Goal: Check status: Check status

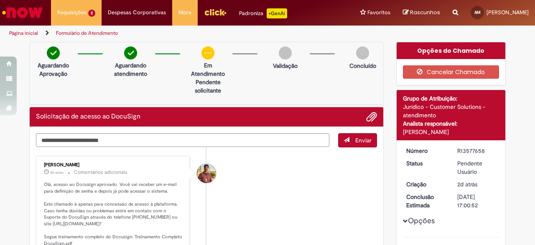
scroll to position [84, 0]
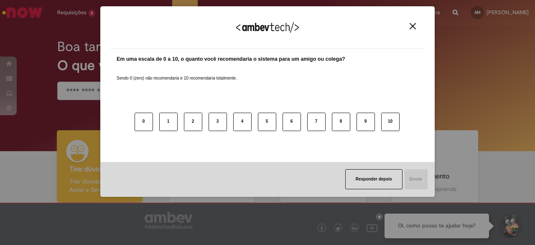
click at [410, 30] on div "Agradecemos seu feedback!" at bounding box center [267, 32] width 314 height 33
click at [411, 26] on img "Close" at bounding box center [413, 26] width 6 height 6
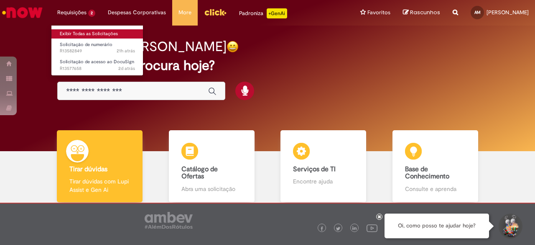
click at [89, 34] on link "Exibir Todas as Solicitações" at bounding box center [97, 33] width 92 height 9
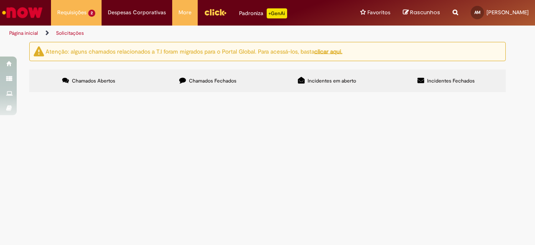
click at [0, 0] on span "R13582849" at bounding box center [0, 0] width 0 height 0
click at [0, 0] on span "R13577658" at bounding box center [0, 0] width 0 height 0
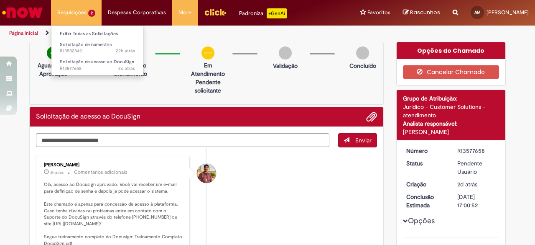
click at [75, 38] on li "Solicitação de numerário 22h atrás 22 horas atrás R13582849" at bounding box center [97, 46] width 92 height 17
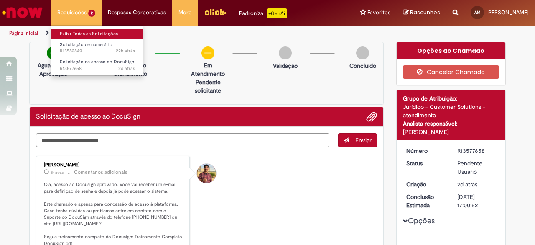
click at [75, 34] on link "Exibir Todas as Solicitações" at bounding box center [97, 33] width 92 height 9
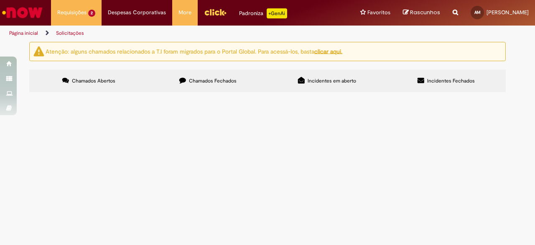
click at [0, 0] on span "R13582849" at bounding box center [0, 0] width 0 height 0
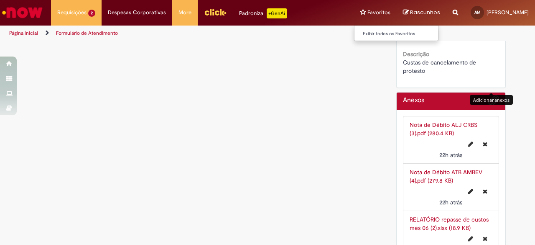
scroll to position [1139, 0]
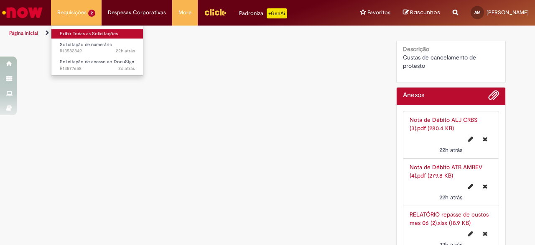
click at [83, 33] on link "Exibir Todas as Solicitações" at bounding box center [97, 33] width 92 height 9
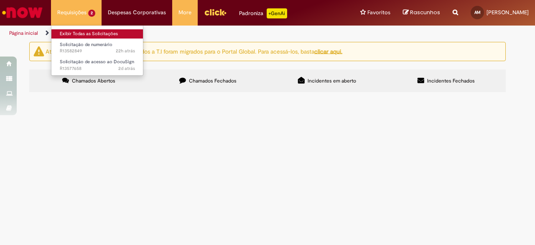
click at [88, 36] on link "Exibir Todas as Solicitações" at bounding box center [97, 33] width 92 height 9
click at [89, 34] on link "Exibir Todas as Solicitações" at bounding box center [97, 33] width 92 height 9
click at [88, 34] on link "Exibir Todas as Solicitações" at bounding box center [97, 33] width 92 height 9
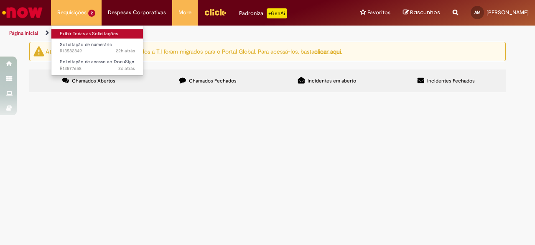
click at [88, 34] on link "Exibir Todas as Solicitações" at bounding box center [97, 33] width 92 height 9
click at [99, 36] on link "Exibir Todas as Solicitações" at bounding box center [97, 33] width 92 height 9
click at [81, 34] on link "Exibir Todas as Solicitações" at bounding box center [97, 33] width 92 height 9
